Goal: Register for event/course

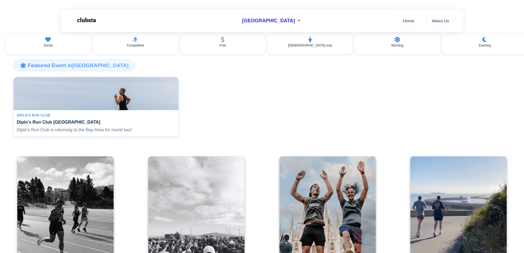
scroll to position [27, 0]
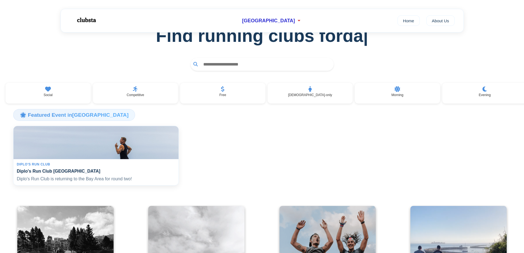
click at [90, 166] on div "Diplo's Run Club" at bounding box center [96, 164] width 158 height 4
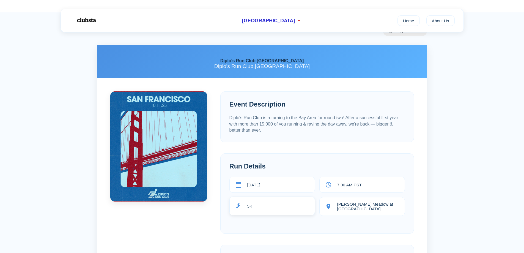
scroll to position [55, 0]
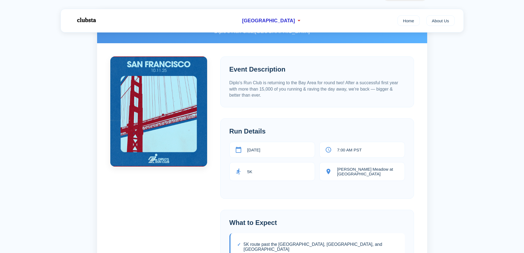
click at [321, 123] on section "Run Details October 11th, 2025 7:00 AM PST 5K Robin Williams Meadow at Golden G…" at bounding box center [317, 158] width 194 height 80
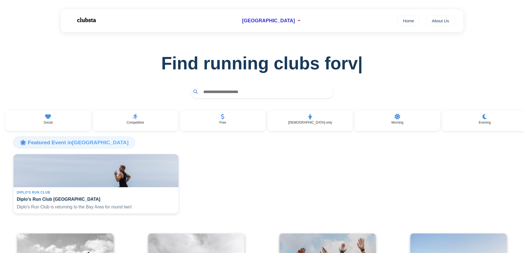
scroll to position [27, 0]
